Goal: Find specific page/section: Find specific page/section

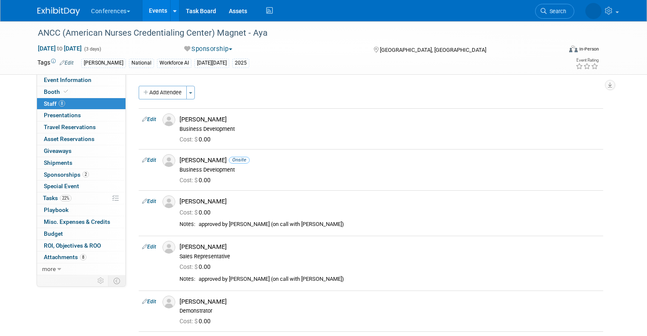
click at [557, 19] on li "Search" at bounding box center [554, 10] width 39 height 21
click at [535, 16] on link "Search" at bounding box center [515, 11] width 39 height 15
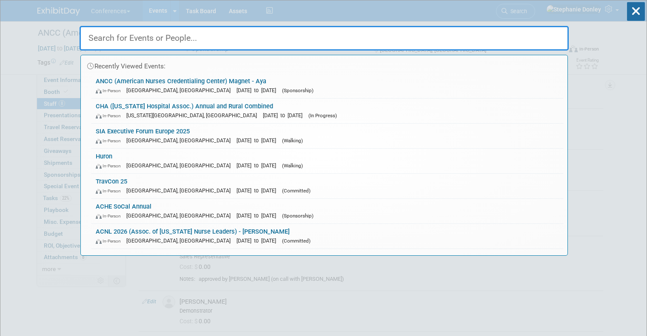
click at [375, 48] on input "text" at bounding box center [324, 38] width 489 height 25
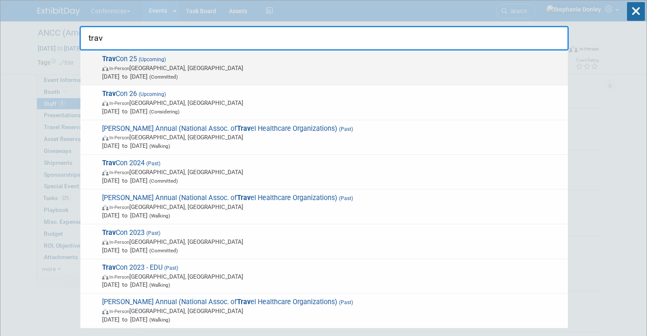
type input "trav"
click at [157, 73] on span "Sep 21, 2025 to Sep 24, 2025 (Committed)" at bounding box center [332, 76] width 461 height 9
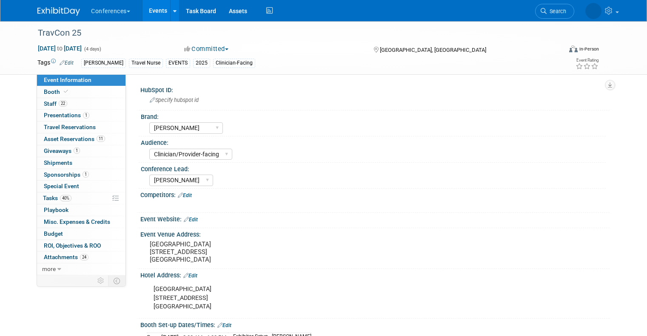
select select "[PERSON_NAME]"
select select "Clinician/Provider-facing"
select select "[PERSON_NAME]"
click at [44, 90] on span "Booth" at bounding box center [57, 91] width 26 height 7
select select "20'x20'"
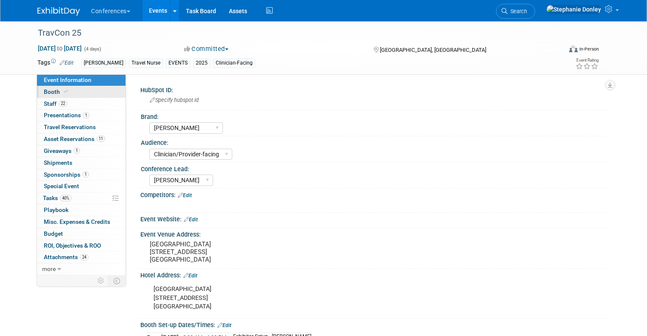
select select "Yes"
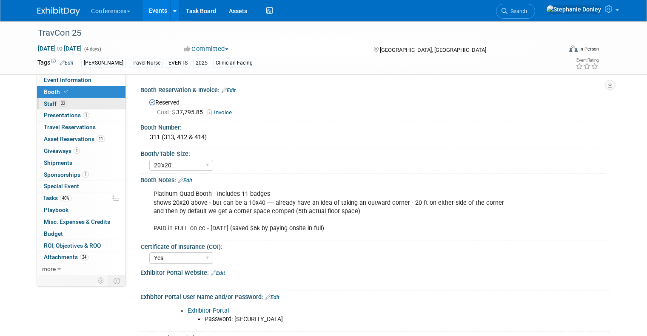
click at [44, 103] on span "Staff 22" at bounding box center [55, 103] width 23 height 7
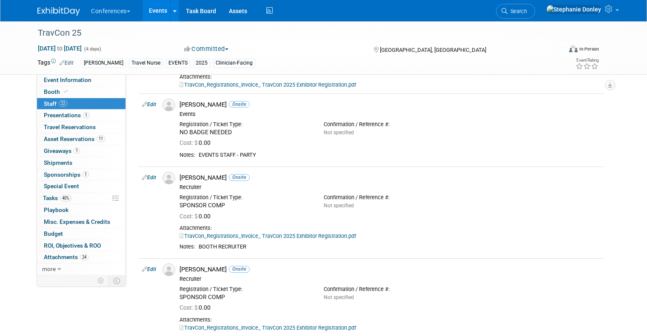
scroll to position [1639, 0]
